Goal: Task Accomplishment & Management: Complete application form

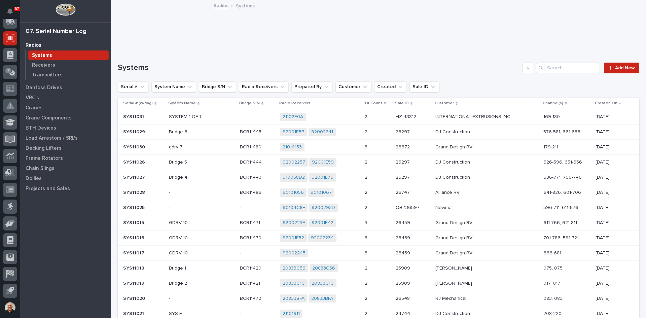
scroll to position [89, 0]
click at [47, 74] on p "Transmitters" at bounding box center [47, 75] width 31 height 6
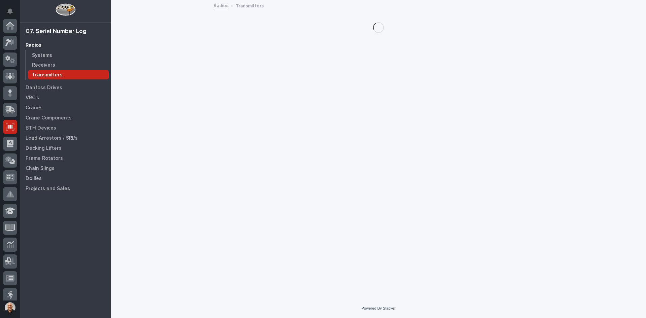
scroll to position [89, 0]
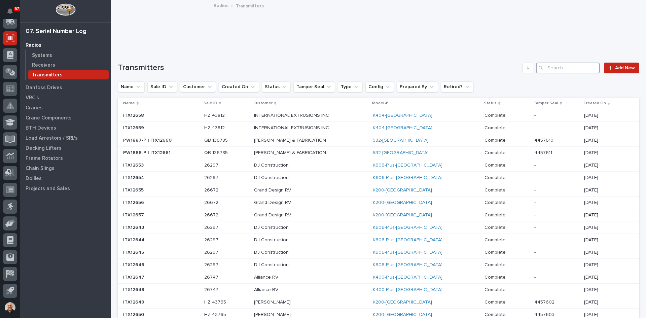
click at [551, 67] on input "Search" at bounding box center [568, 68] width 64 height 11
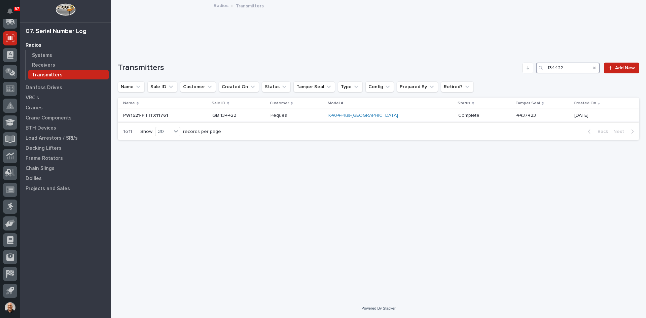
type input "134422"
click at [323, 115] on p "Pequea" at bounding box center [297, 116] width 53 height 6
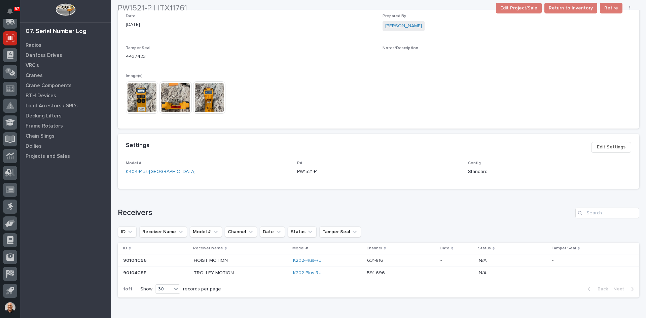
scroll to position [202, 0]
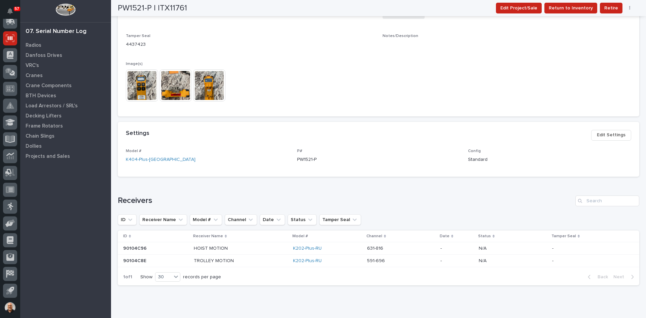
click at [143, 87] on img at bounding box center [142, 85] width 32 height 32
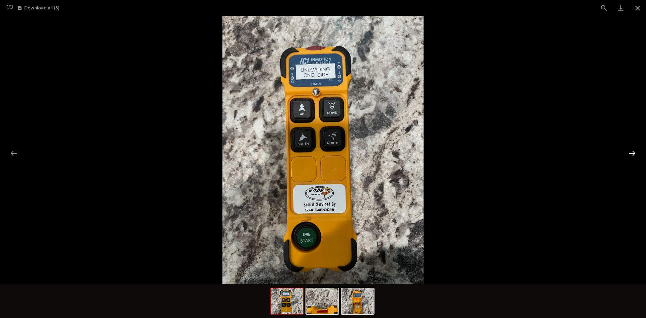
click at [634, 153] on button "Next slide" at bounding box center [632, 153] width 14 height 13
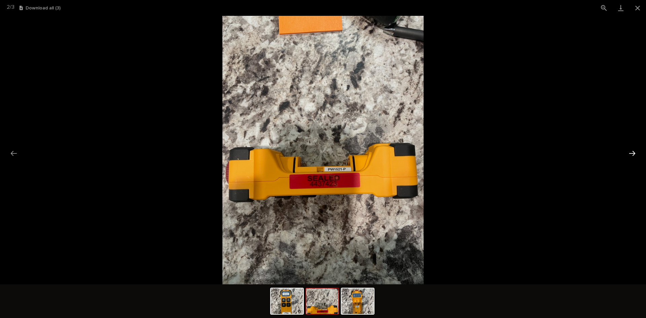
click at [634, 153] on button "Next slide" at bounding box center [632, 153] width 14 height 13
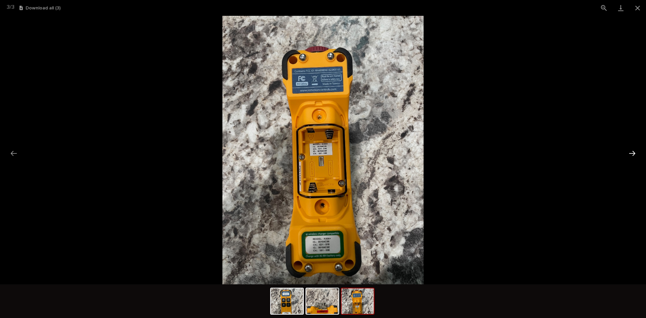
click at [632, 154] on button "Next slide" at bounding box center [632, 153] width 14 height 13
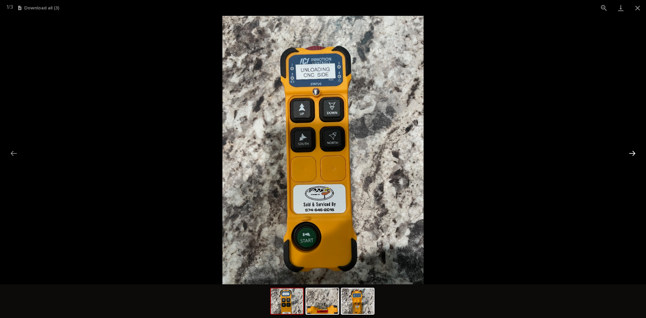
click at [632, 153] on button "Next slide" at bounding box center [632, 153] width 14 height 13
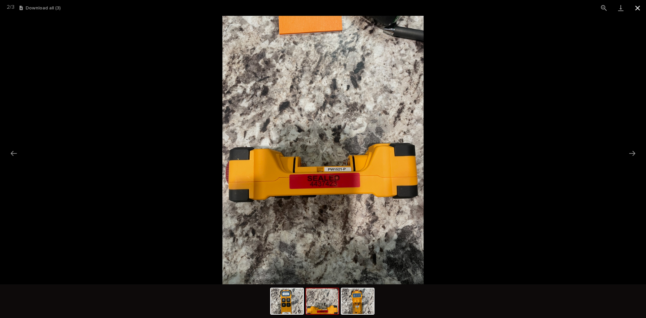
click at [642, 8] on button "Close gallery" at bounding box center [637, 8] width 17 height 16
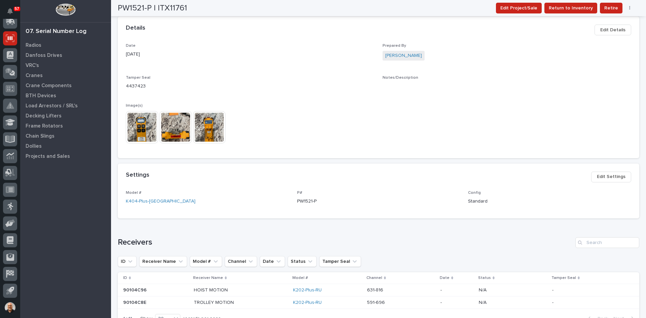
scroll to position [228, 0]
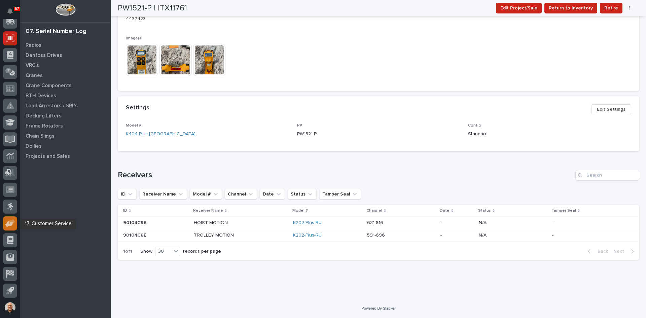
click at [10, 221] on icon at bounding box center [12, 221] width 6 height 5
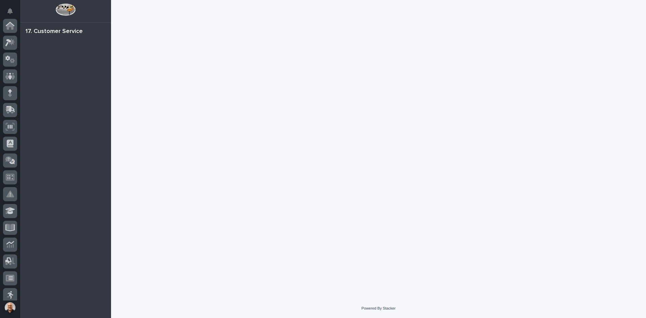
scroll to position [89, 0]
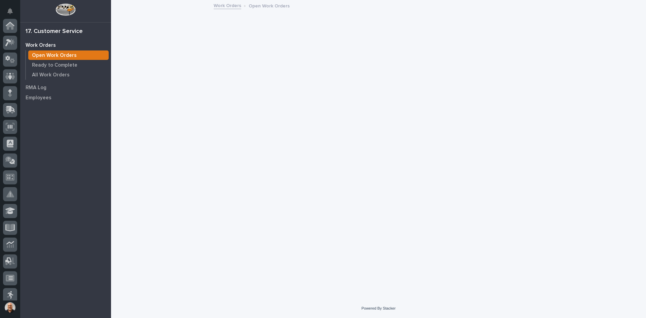
scroll to position [89, 0]
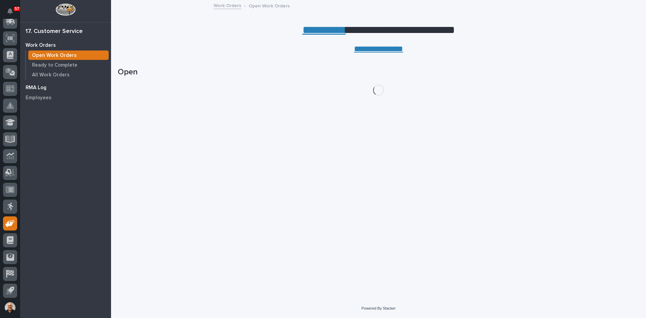
click at [34, 86] on p "RMA Log" at bounding box center [36, 88] width 21 height 6
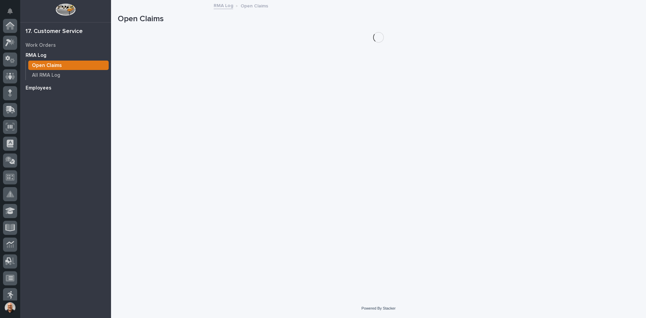
scroll to position [89, 0]
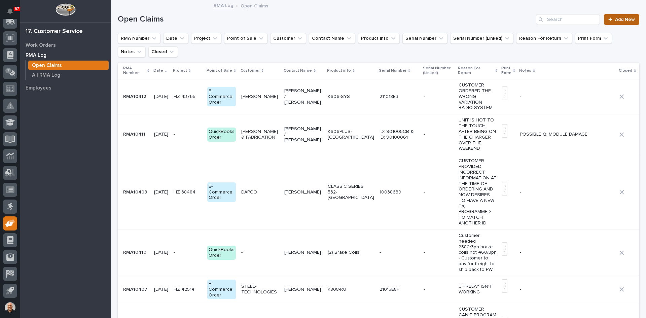
click at [615, 21] on span "Add New" at bounding box center [625, 19] width 20 height 5
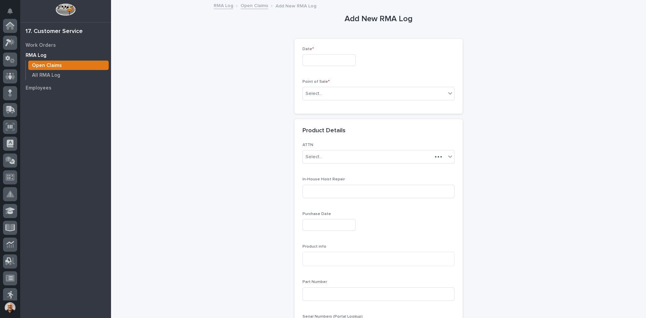
scroll to position [89, 0]
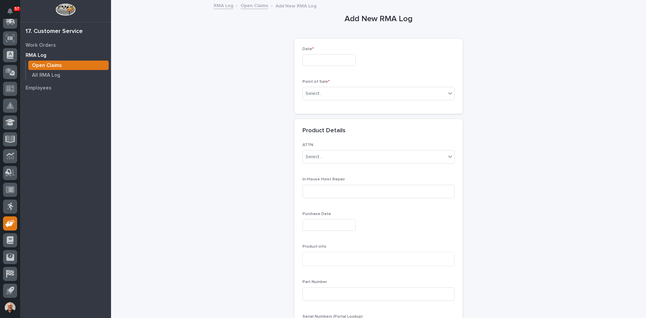
click at [312, 59] on input "text" at bounding box center [329, 60] width 53 height 12
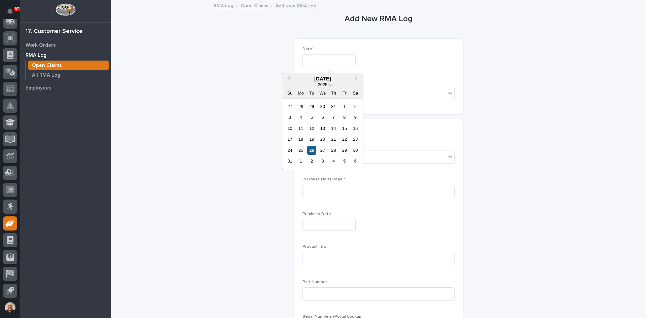
click at [311, 151] on div "26" at bounding box center [311, 150] width 9 height 9
type input "*********"
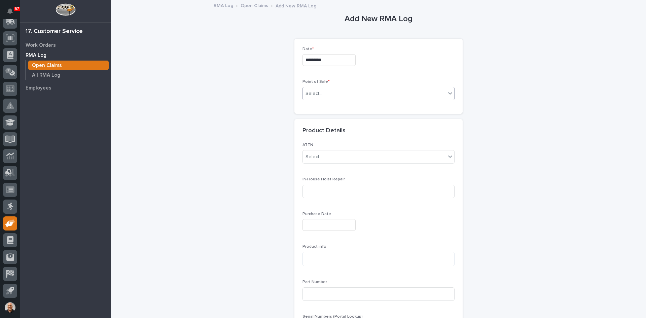
click at [326, 92] on div "Select..." at bounding box center [374, 93] width 143 height 11
click at [315, 128] on span "QuickBooks Order" at bounding box center [324, 129] width 43 height 7
click at [326, 128] on div "Select..." at bounding box center [355, 128] width 104 height 11
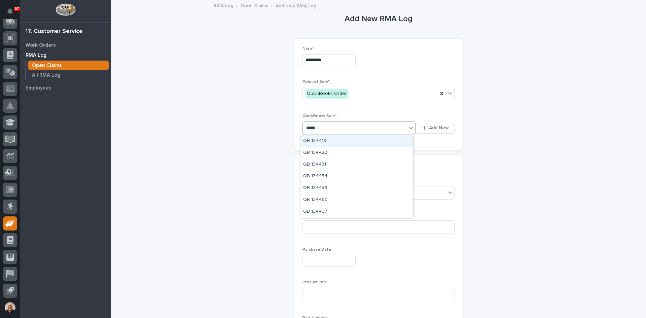
type input "******"
click at [318, 141] on div "QB 134422" at bounding box center [357, 141] width 113 height 12
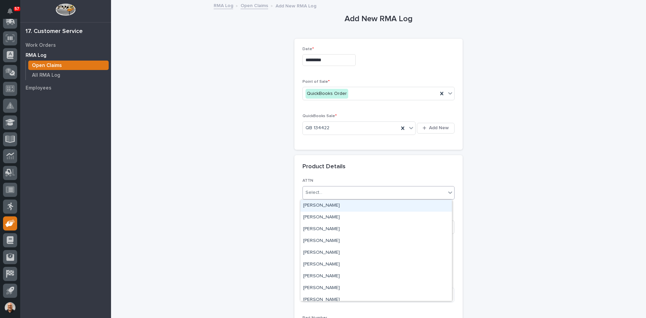
click at [319, 192] on div "Select..." at bounding box center [314, 192] width 17 height 7
type input "***"
click at [325, 207] on div "[PERSON_NAME]" at bounding box center [376, 206] width 151 height 12
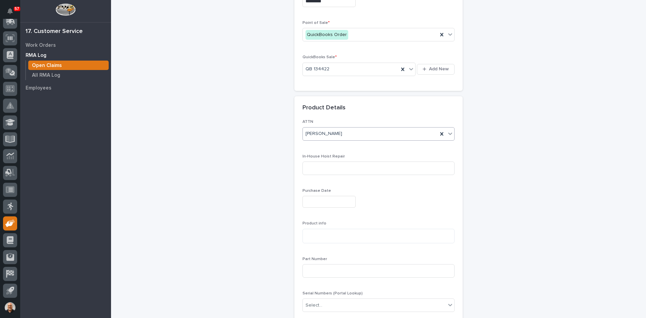
scroll to position [67, 0]
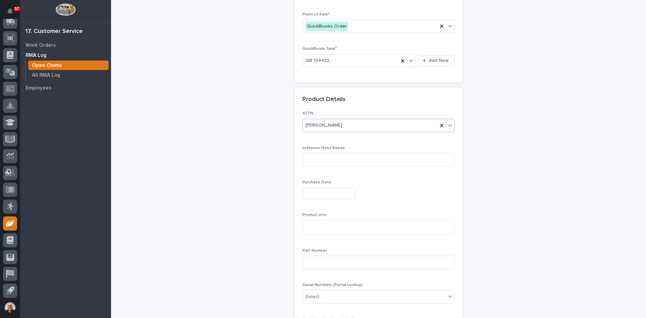
click at [308, 193] on input "text" at bounding box center [329, 194] width 53 height 12
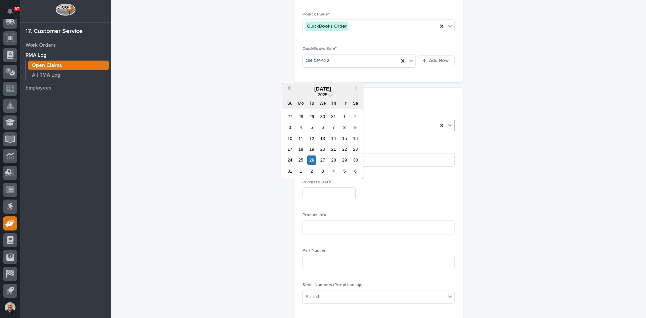
click at [289, 87] on span "Previous Month" at bounding box center [289, 88] width 0 height 9
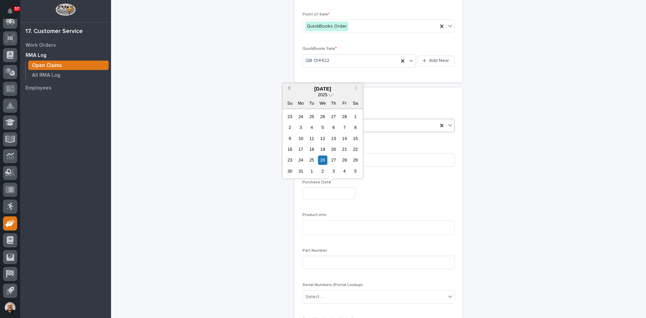
click at [289, 87] on span "Previous Month" at bounding box center [289, 88] width 0 height 9
click at [344, 127] on div "10" at bounding box center [344, 127] width 9 height 9
type input "**********"
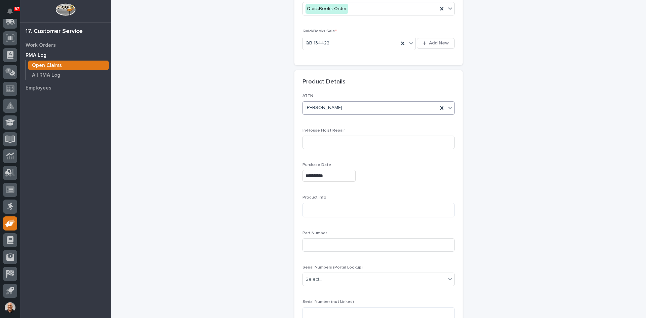
scroll to position [101, 0]
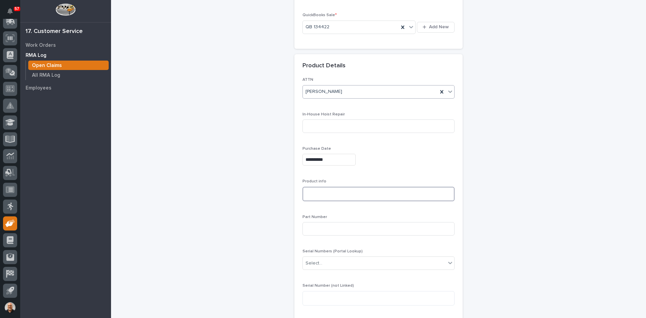
click at [307, 191] on textarea at bounding box center [379, 194] width 152 height 14
type textarea "**********"
click at [304, 229] on input at bounding box center [379, 228] width 152 height 13
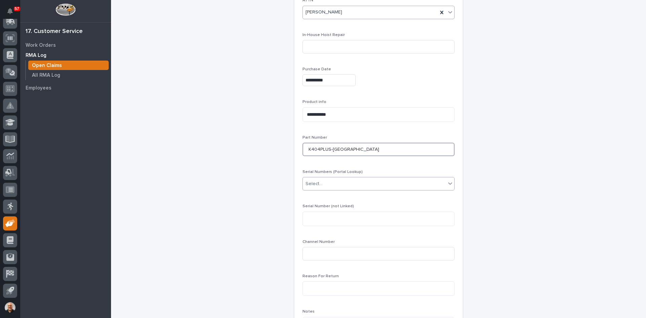
scroll to position [202, 0]
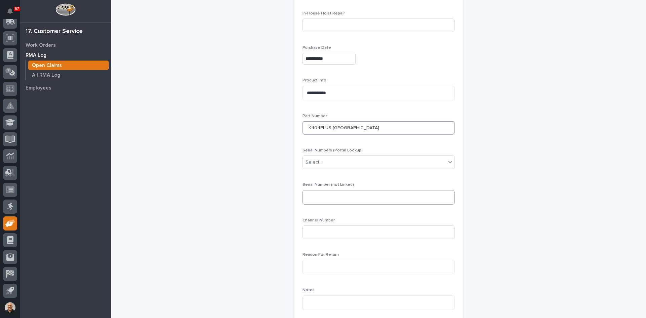
type input "K404PLUS-[GEOGRAPHIC_DATA]"
click at [304, 195] on textarea at bounding box center [379, 197] width 152 height 14
type textarea "**********"
click at [311, 231] on input at bounding box center [379, 232] width 152 height 13
type input "631-816 & 591-696"
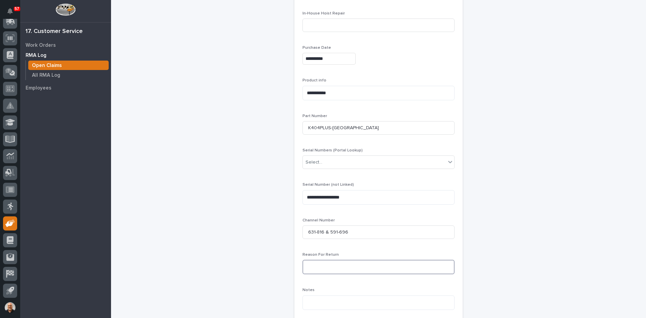
click at [315, 264] on textarea at bounding box center [379, 267] width 152 height 14
type textarea "*"
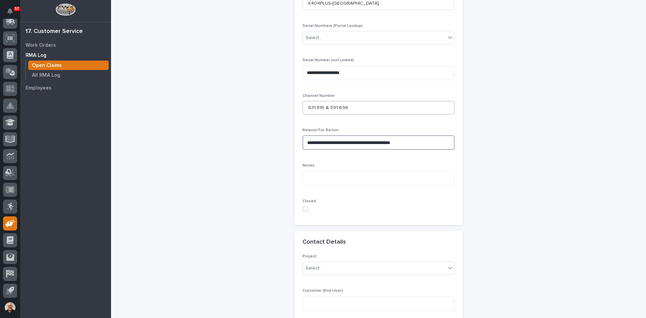
scroll to position [337, 0]
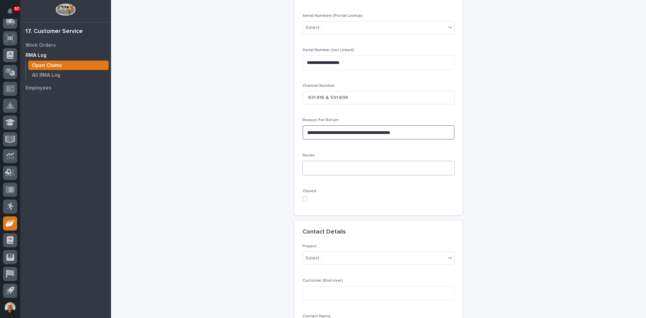
type textarea "**********"
click at [308, 169] on textarea at bounding box center [379, 168] width 152 height 14
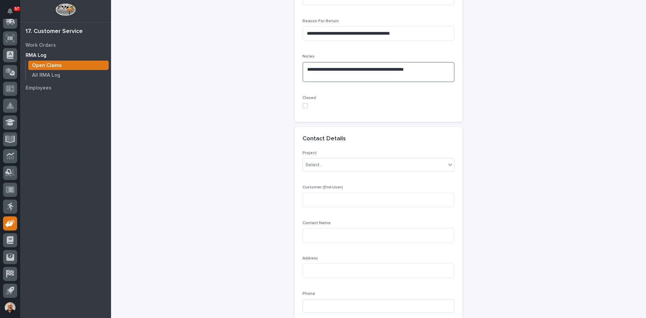
scroll to position [438, 0]
type textarea "**********"
click at [307, 197] on textarea at bounding box center [379, 198] width 152 height 14
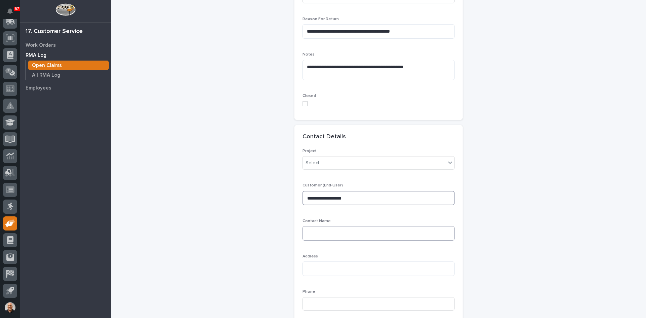
type textarea "**********"
click at [314, 233] on textarea at bounding box center [379, 233] width 152 height 14
type textarea "**********"
click at [307, 267] on textarea at bounding box center [379, 269] width 152 height 14
paste textarea "**********"
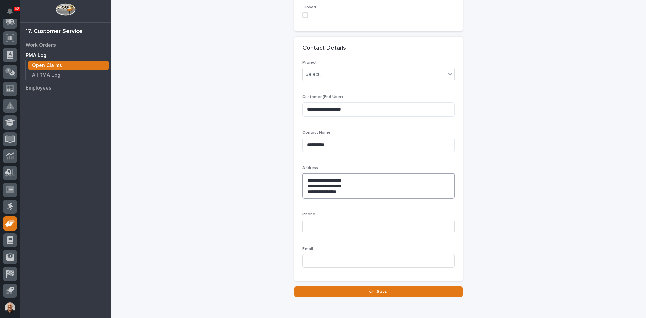
scroll to position [539, 0]
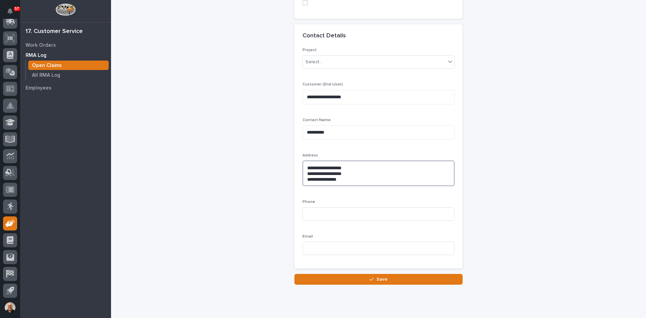
type textarea "**********"
click at [309, 213] on input at bounding box center [379, 213] width 152 height 13
paste input "[PHONE_NUMBER]"
type input "[PHONE_NUMBER]"
click at [309, 245] on input at bounding box center [379, 248] width 152 height 13
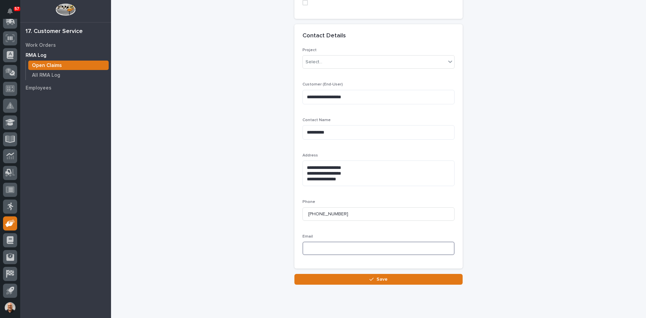
paste input "[PERSON_NAME][EMAIL_ADDRESS][DOMAIN_NAME]"
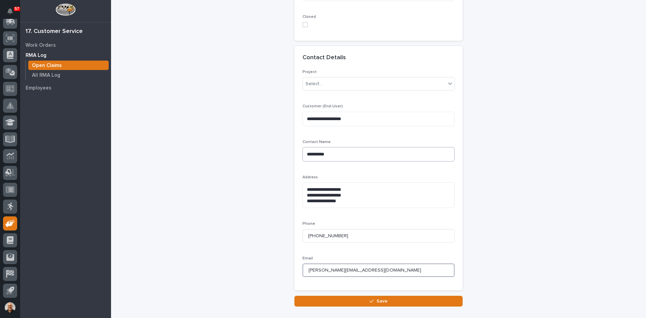
scroll to position [558, 0]
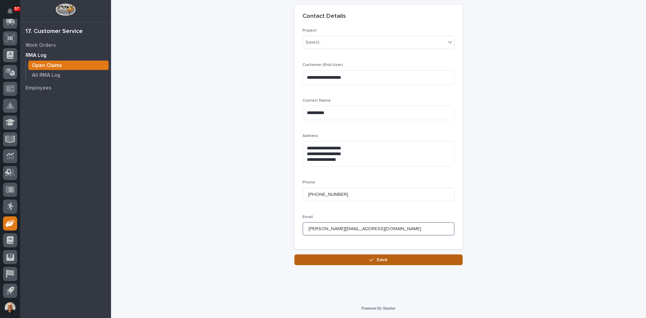
type input "[PERSON_NAME][EMAIL_ADDRESS][DOMAIN_NAME]"
click at [379, 262] on span "Save" at bounding box center [382, 260] width 11 height 6
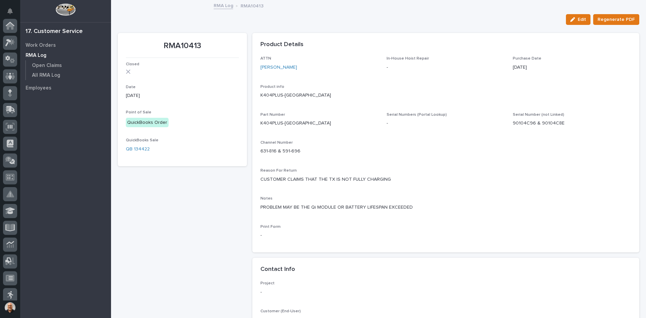
scroll to position [89, 0]
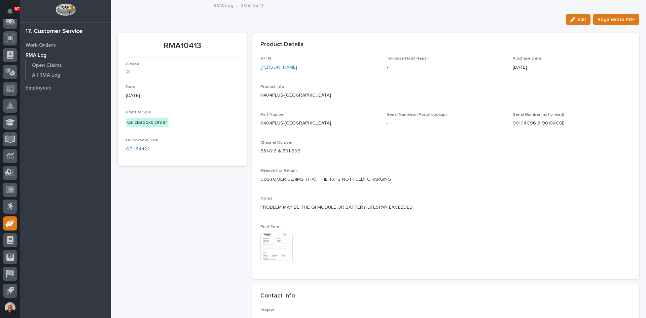
click at [275, 246] on img at bounding box center [277, 248] width 32 height 32
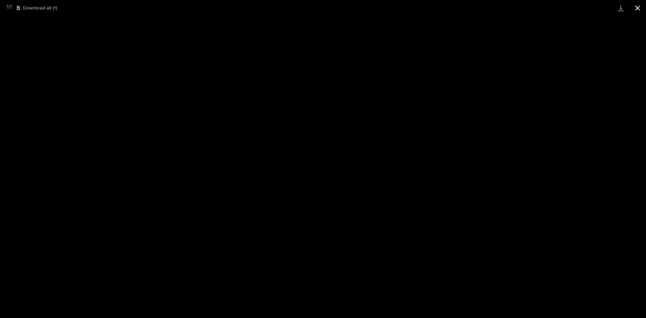
click at [637, 7] on button "Close gallery" at bounding box center [637, 8] width 17 height 16
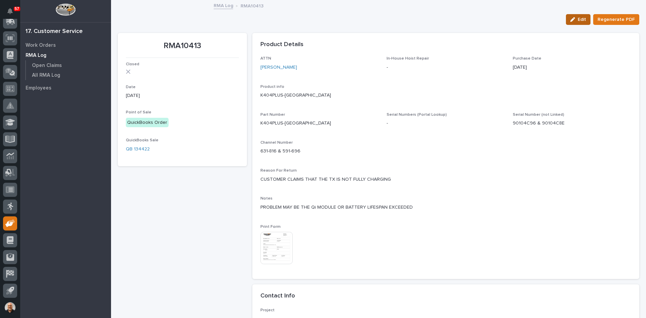
click at [575, 19] on div "button" at bounding box center [574, 19] width 7 height 5
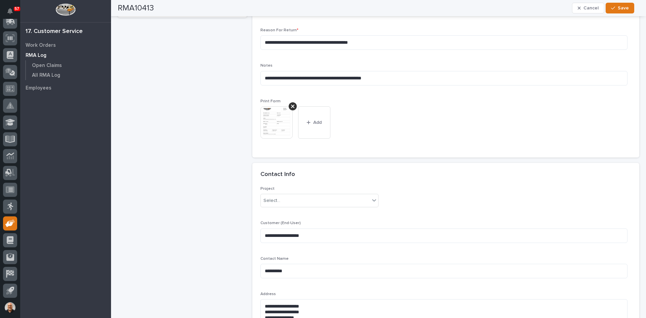
scroll to position [202, 0]
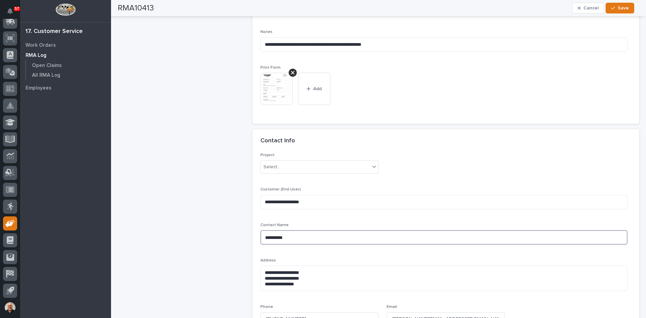
click at [290, 236] on textarea "**********" at bounding box center [444, 237] width 367 height 14
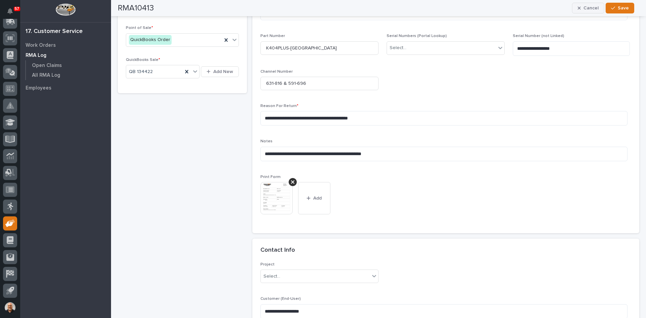
scroll to position [79, 0]
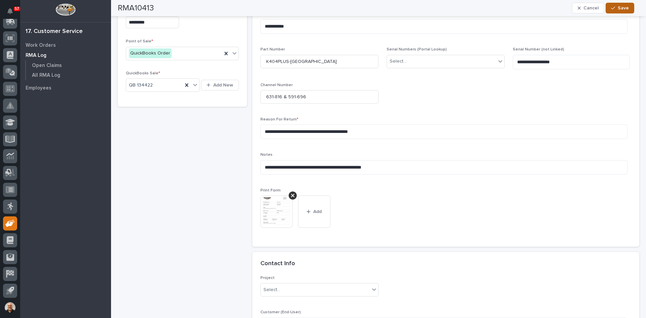
type textarea "**********"
click at [624, 7] on span "Save" at bounding box center [623, 8] width 11 height 6
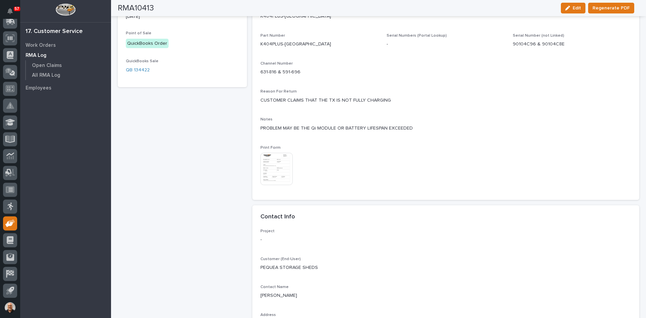
scroll to position [40, 0]
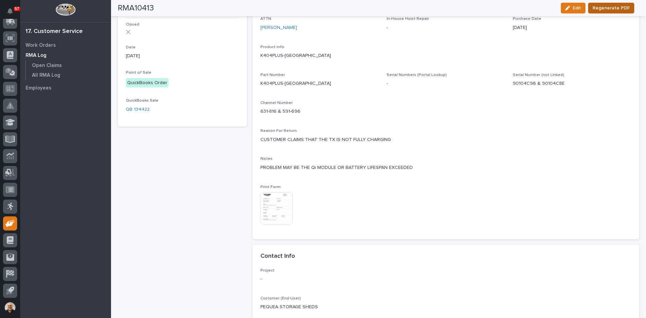
click at [608, 9] on span "Regenerate PDF" at bounding box center [611, 8] width 37 height 8
click at [276, 205] on img at bounding box center [277, 208] width 32 height 32
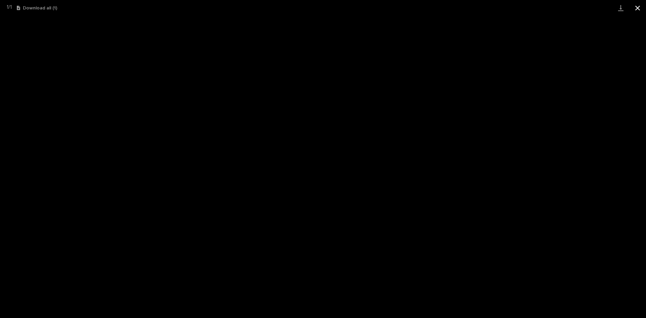
click at [640, 8] on button "Close gallery" at bounding box center [637, 8] width 17 height 16
